Goal: Check status

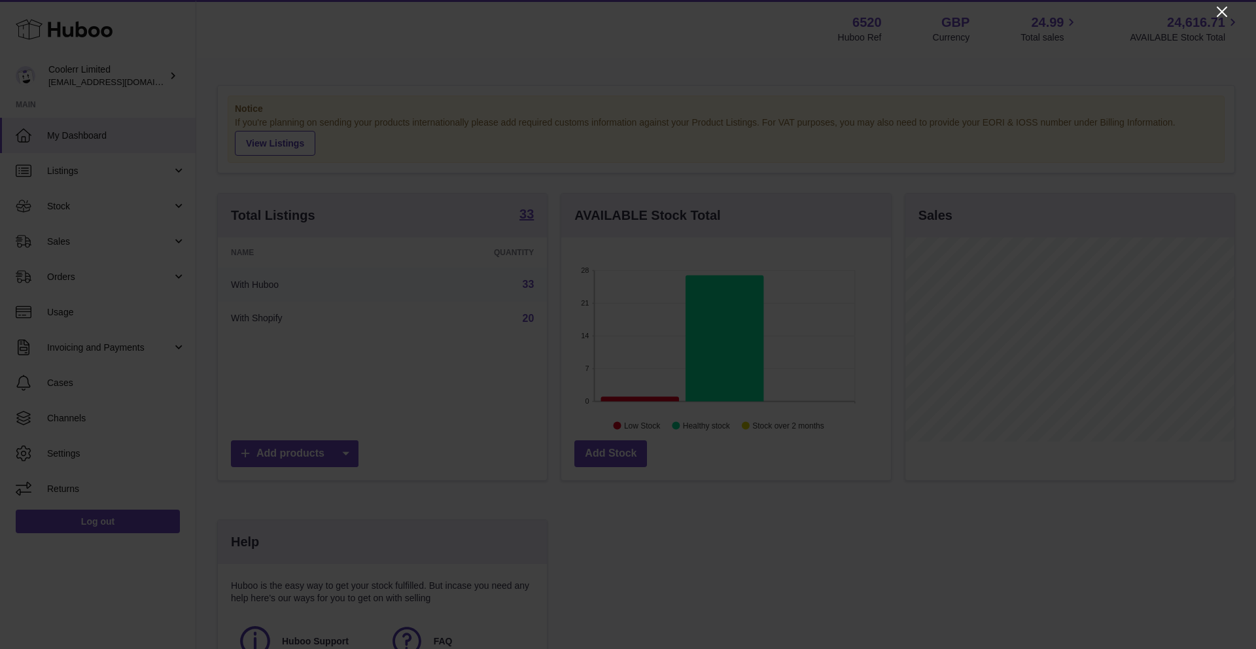
click at [1217, 7] on icon "Close" at bounding box center [1221, 12] width 10 height 10
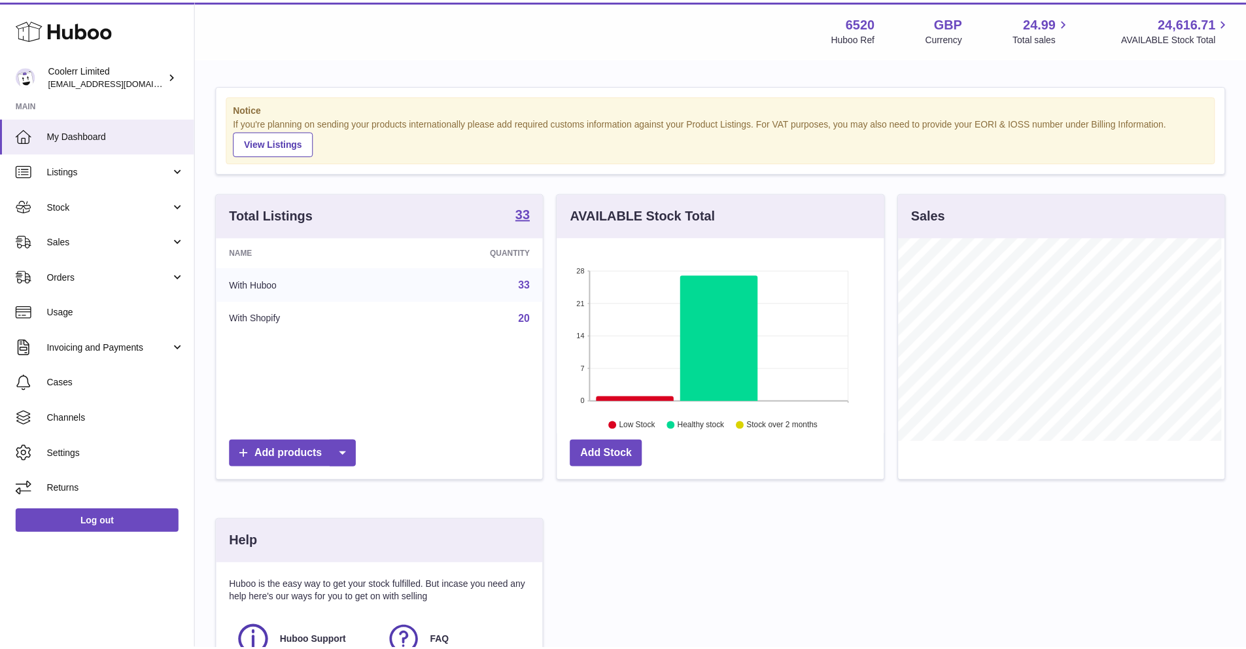
scroll to position [653774, 653652]
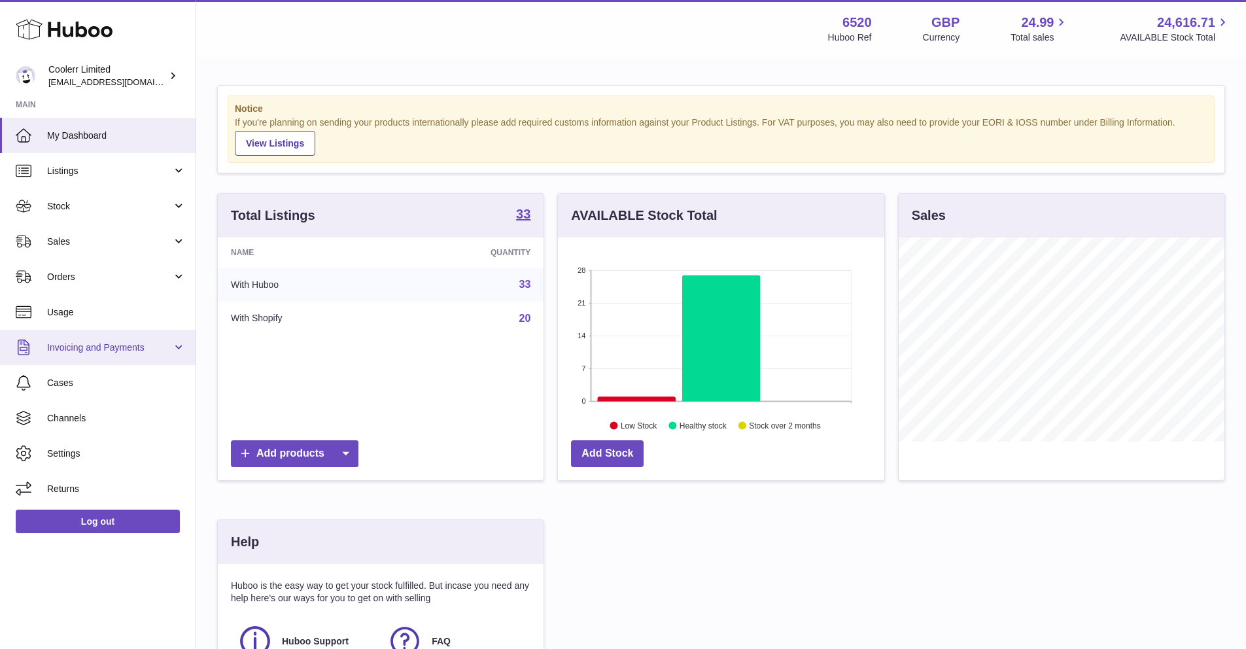
click at [109, 355] on link "Invoicing and Payments" at bounding box center [98, 347] width 196 height 35
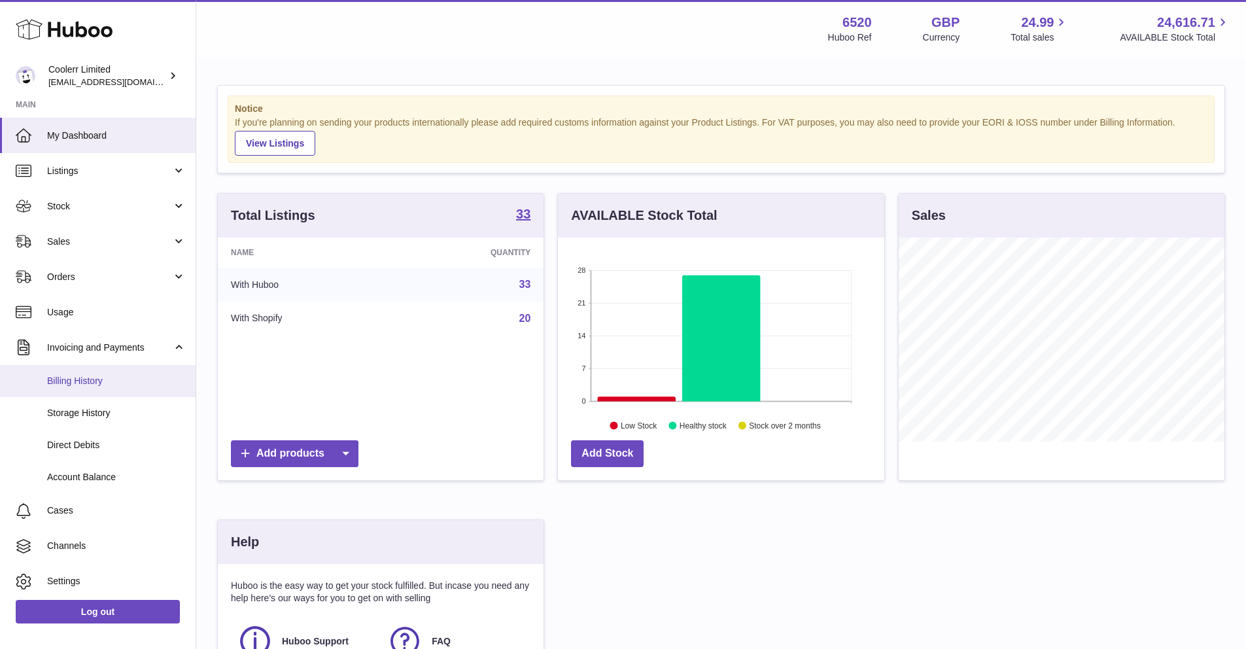
click at [106, 387] on link "Billing History" at bounding box center [98, 381] width 196 height 32
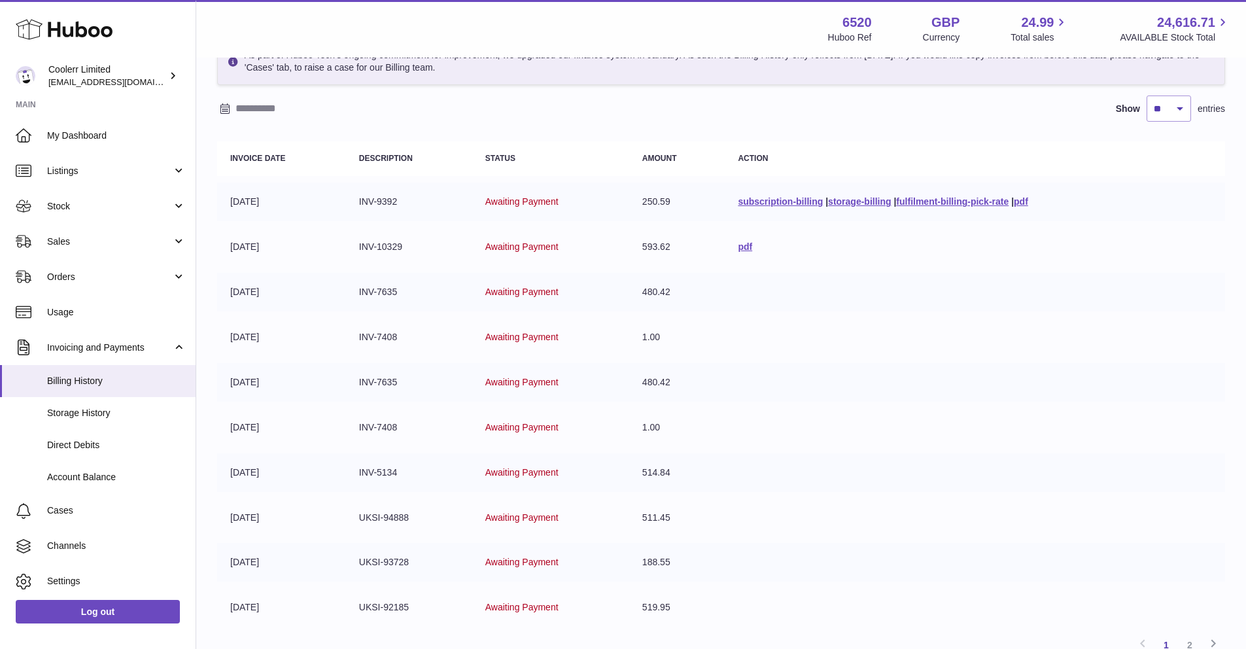
scroll to position [80, 0]
click at [526, 298] on span "Awaiting Payment" at bounding box center [521, 293] width 73 height 10
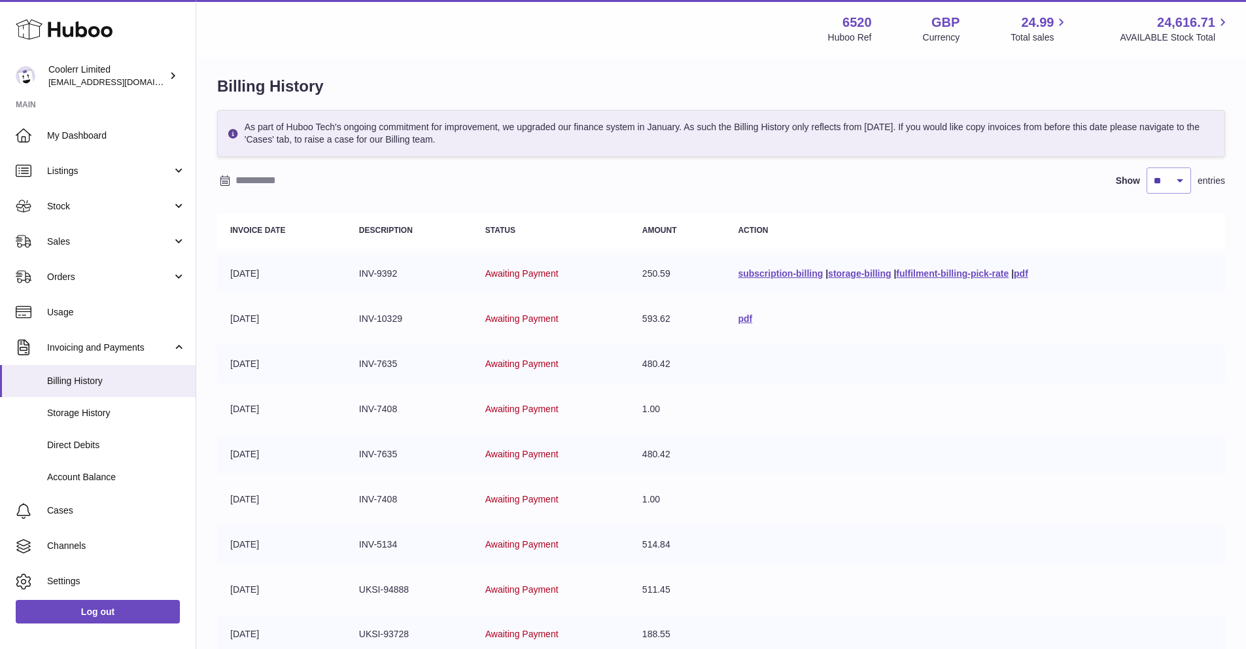
scroll to position [0, 0]
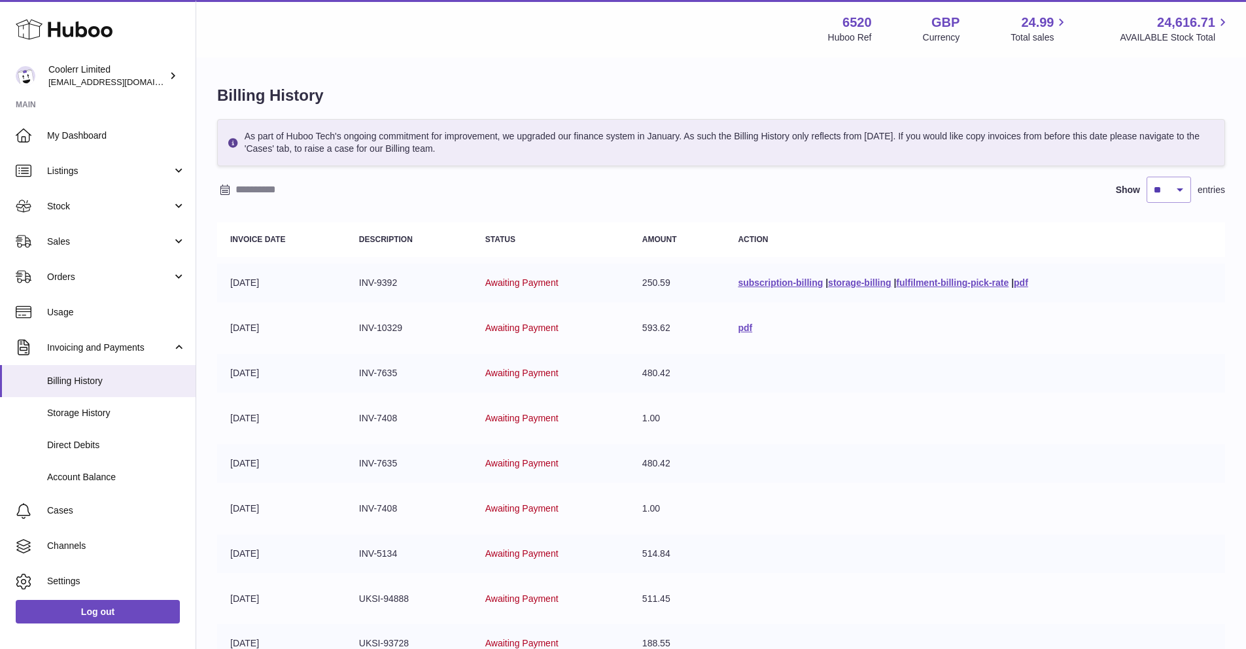
click at [536, 280] on span "Awaiting Payment" at bounding box center [521, 282] width 73 height 10
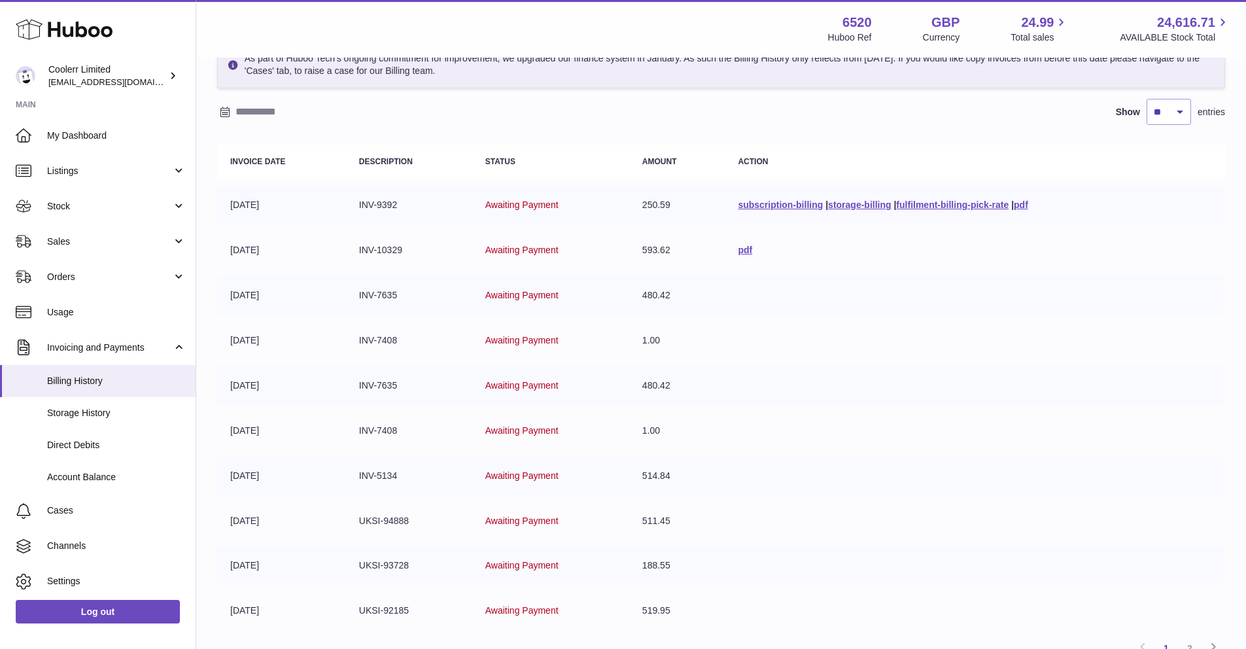
scroll to position [202, 0]
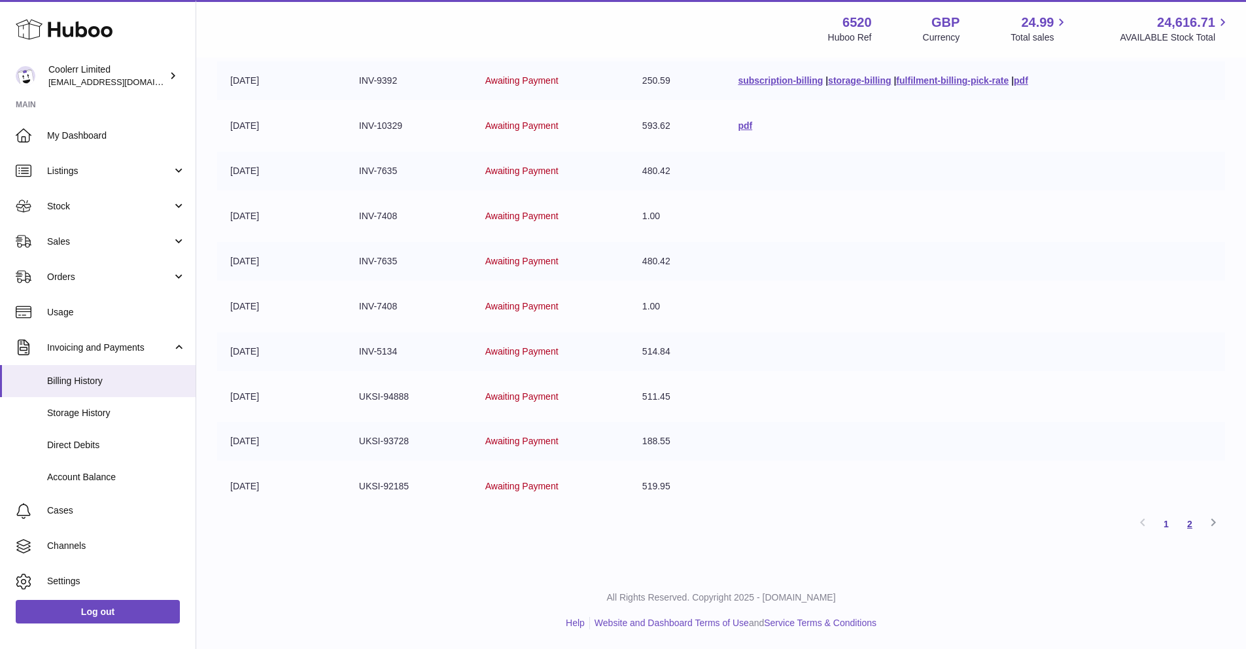
click at [1195, 526] on link "2" at bounding box center [1190, 524] width 24 height 24
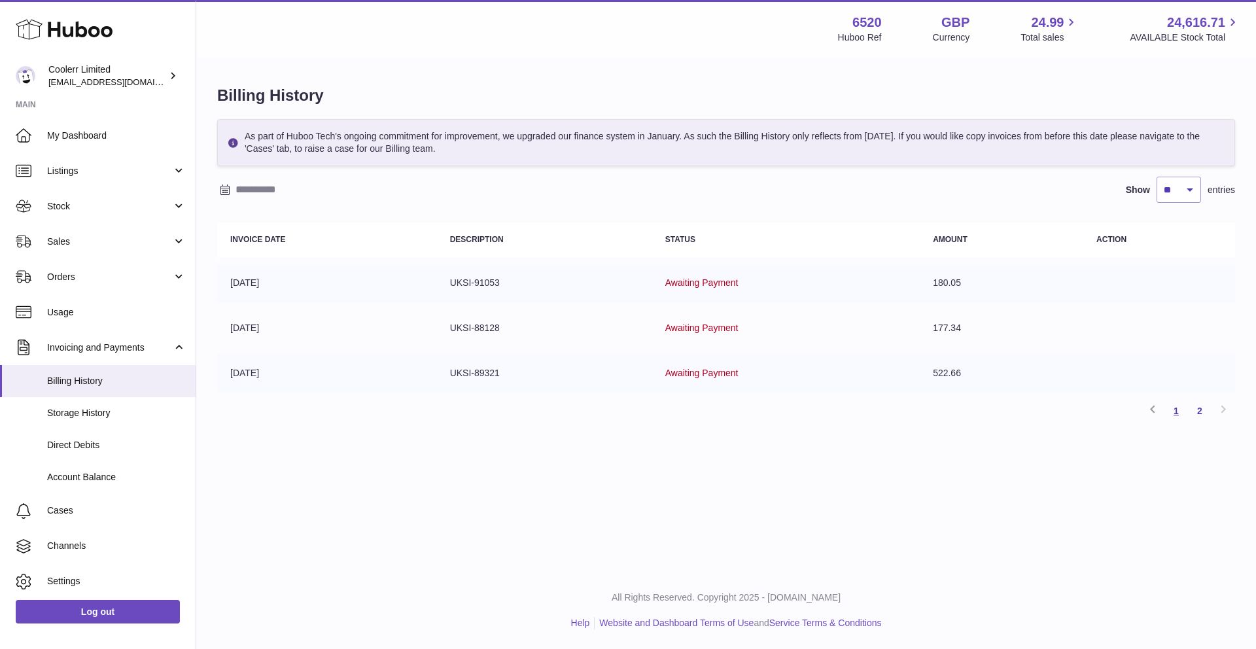
click at [1172, 408] on link "1" at bounding box center [1176, 411] width 24 height 24
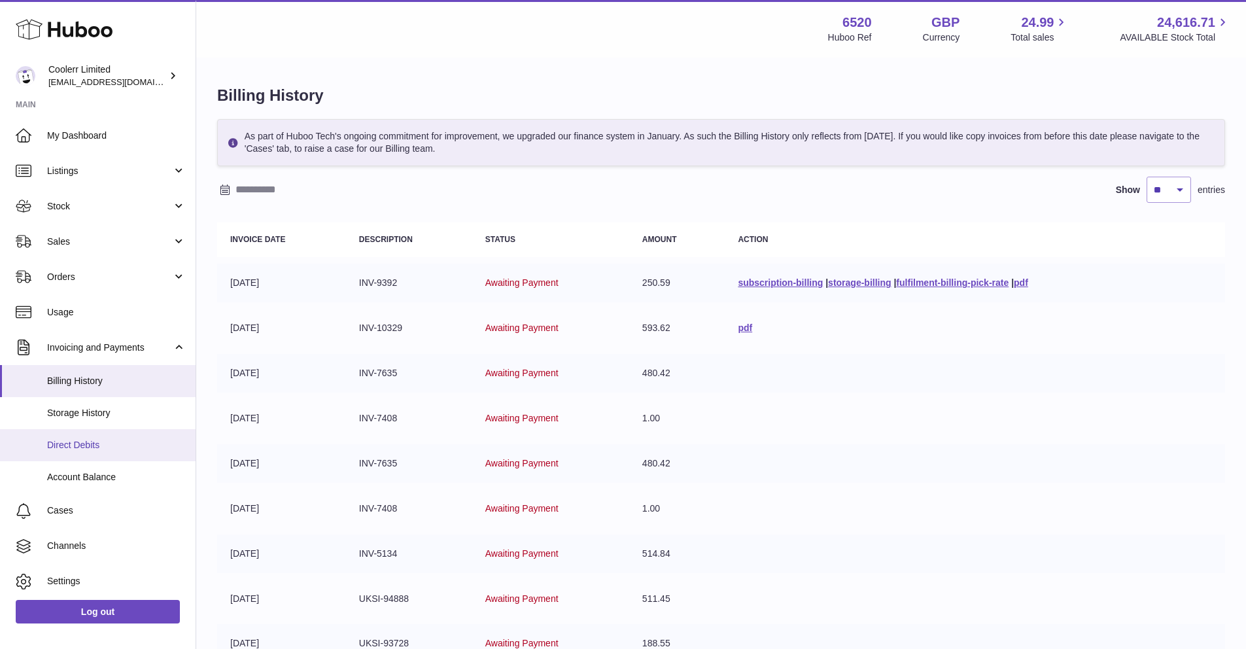
click at [95, 451] on link "Direct Debits" at bounding box center [98, 445] width 196 height 32
